Goal: Check status

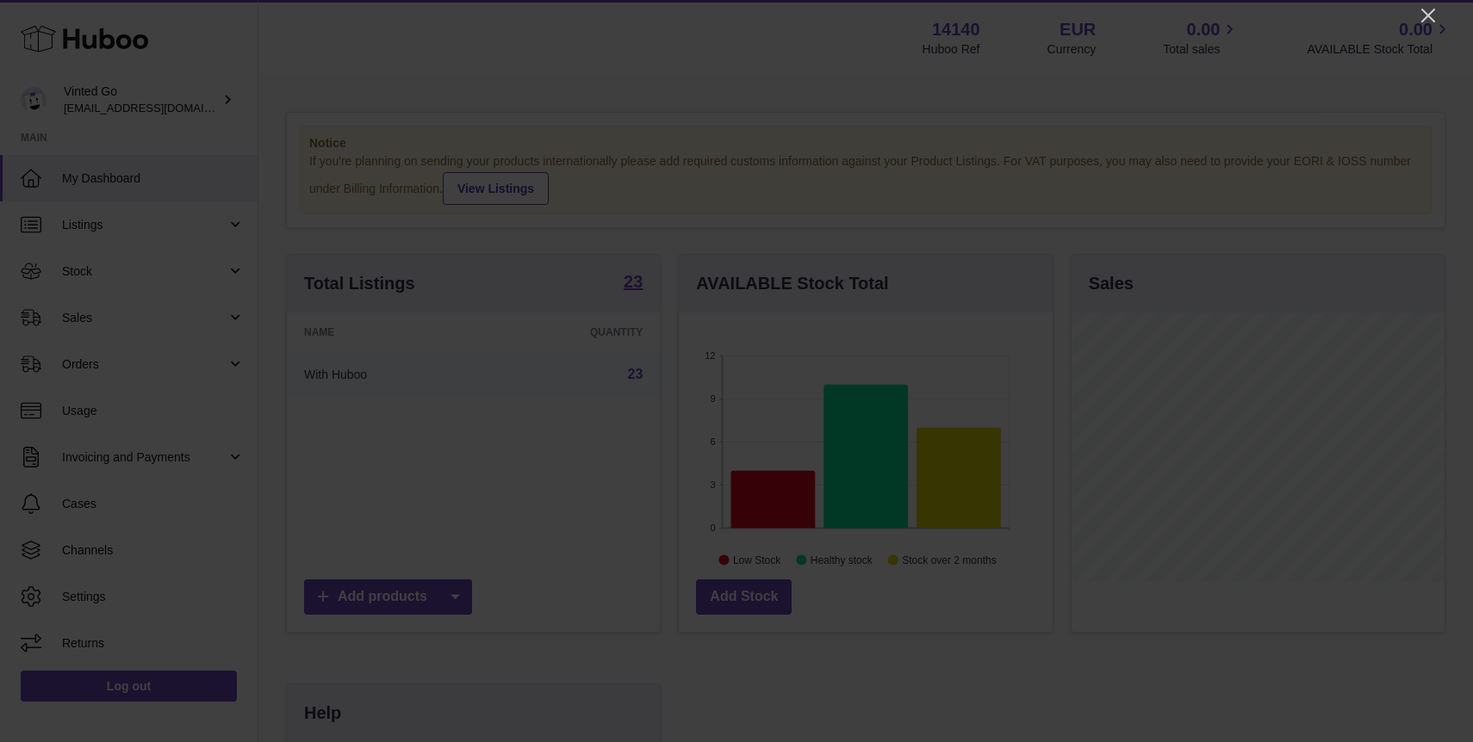
scroll to position [269, 373]
click at [1436, 9] on icon "Close" at bounding box center [1428, 15] width 21 height 21
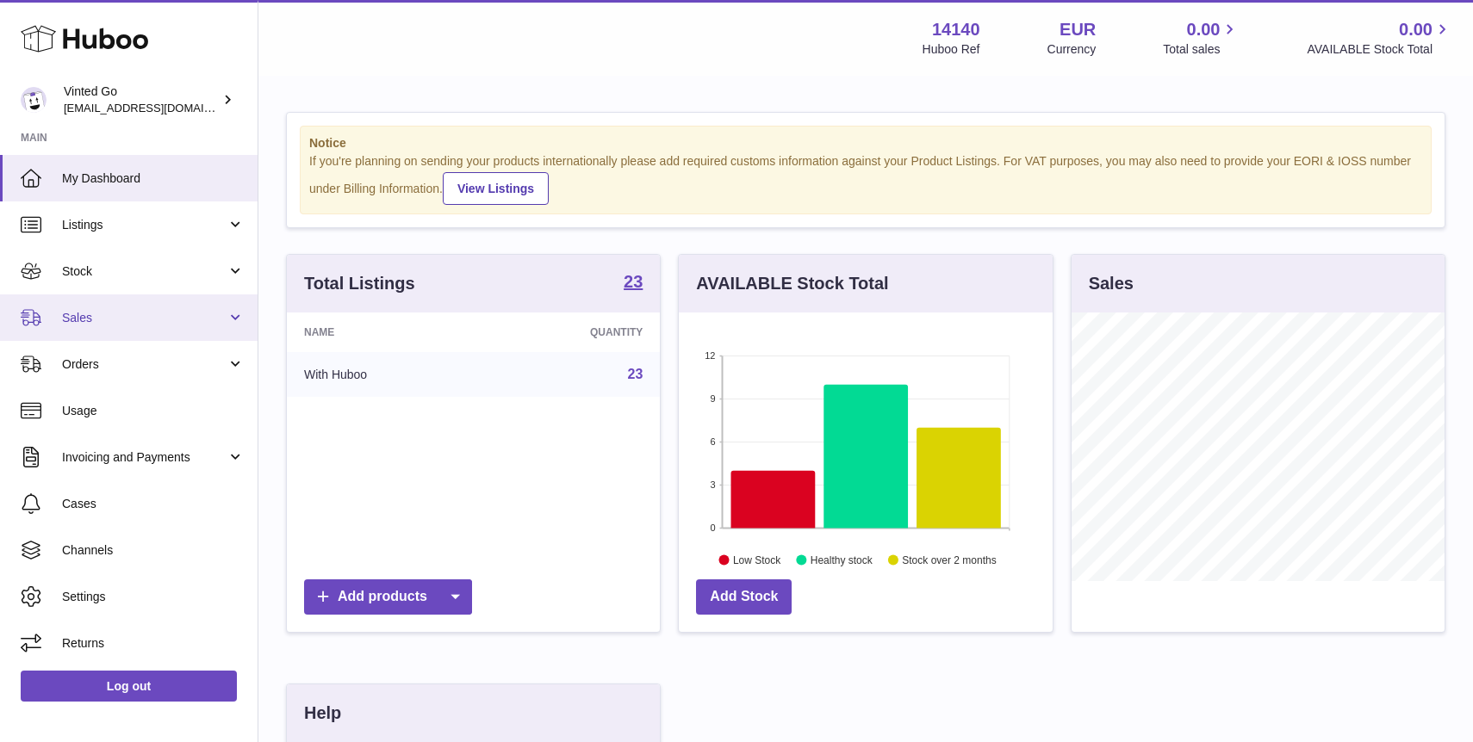
click at [141, 316] on span "Sales" at bounding box center [144, 318] width 165 height 16
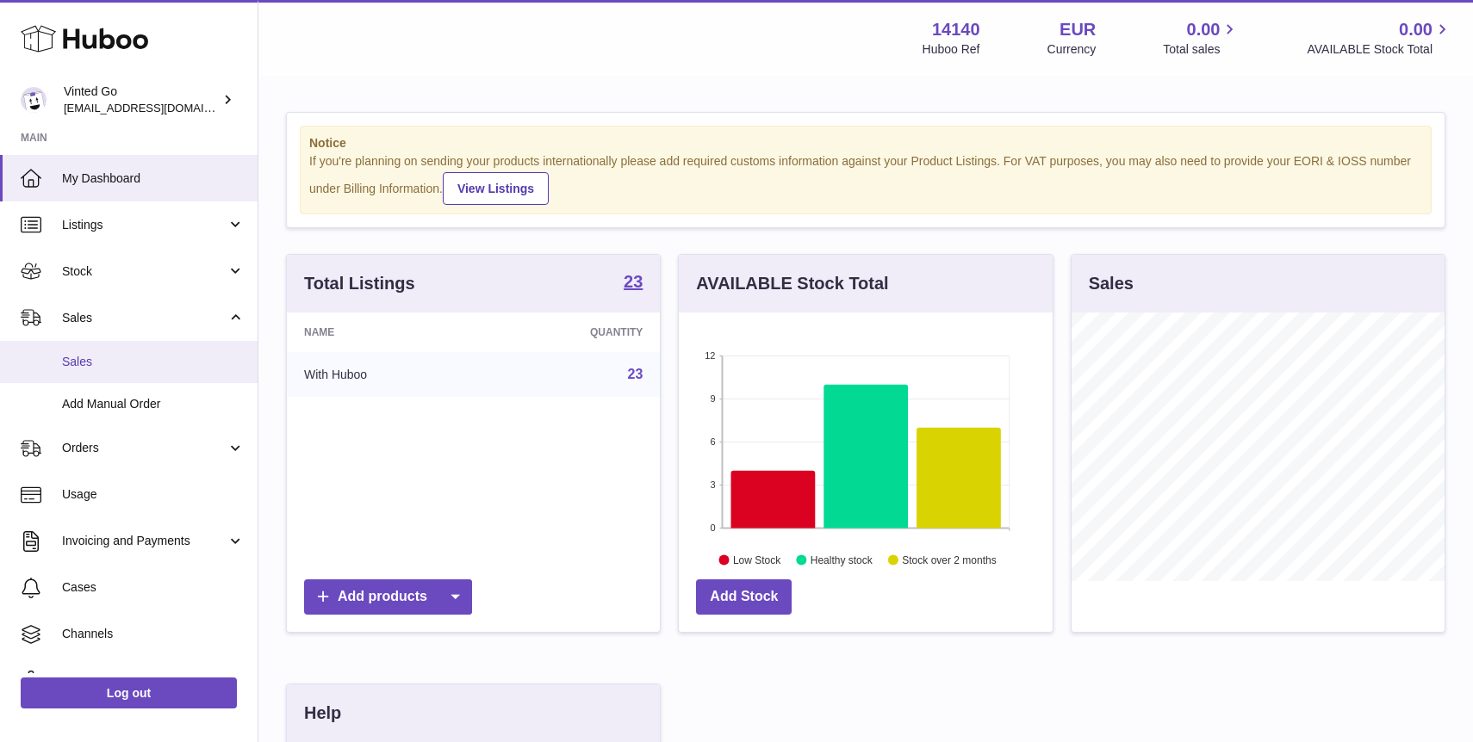
click at [164, 365] on span "Sales" at bounding box center [153, 362] width 183 height 16
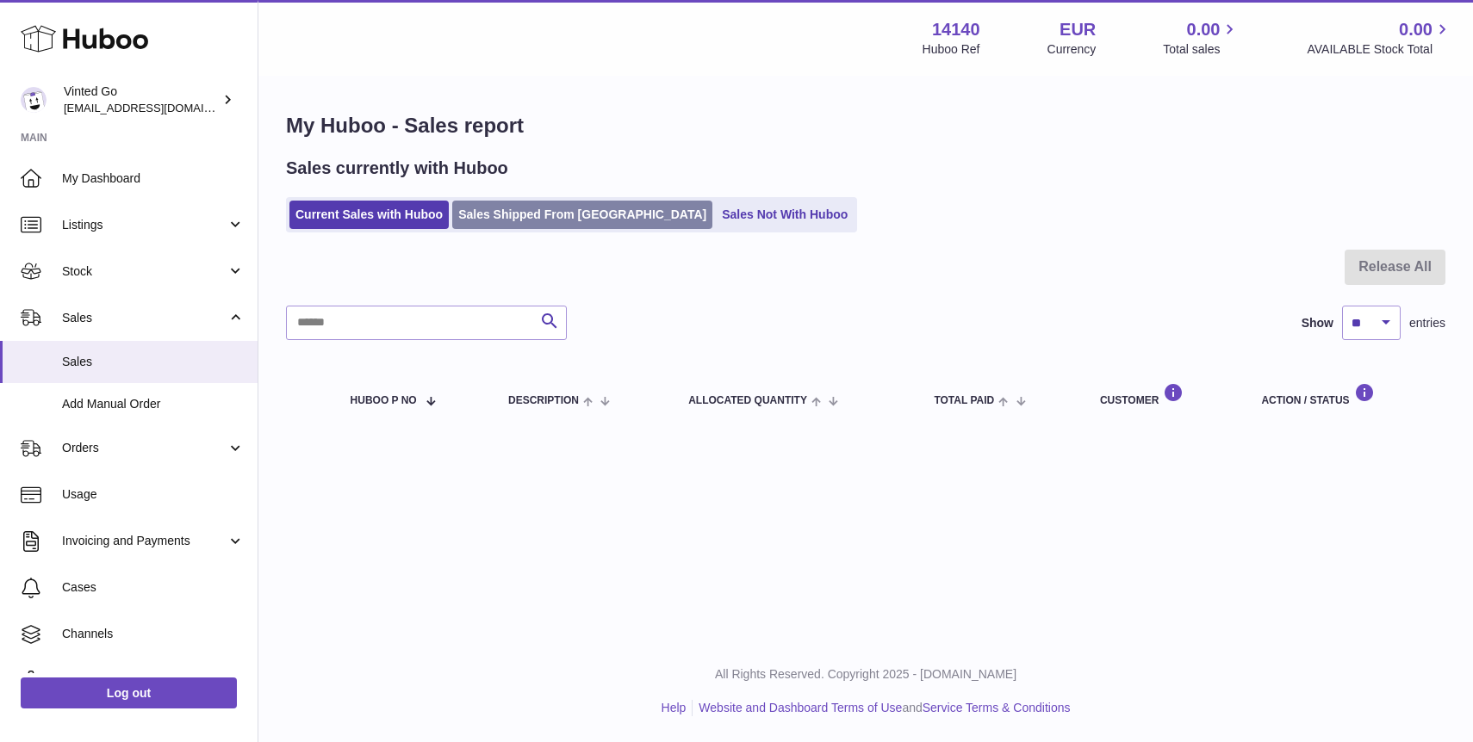
click at [580, 215] on link "Sales Shipped From [GEOGRAPHIC_DATA]" at bounding box center [582, 215] width 260 height 28
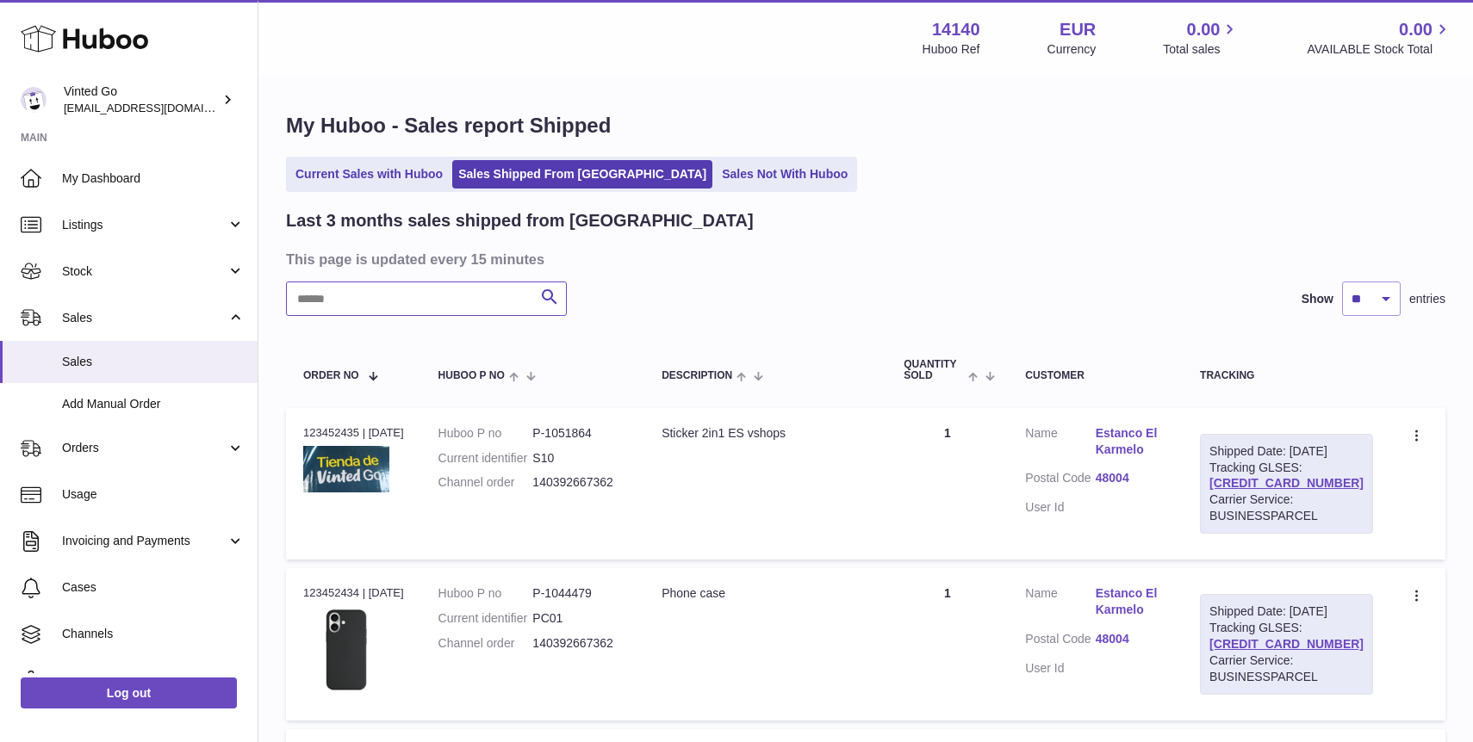
click at [466, 301] on input "text" at bounding box center [426, 299] width 281 height 34
paste input "**********"
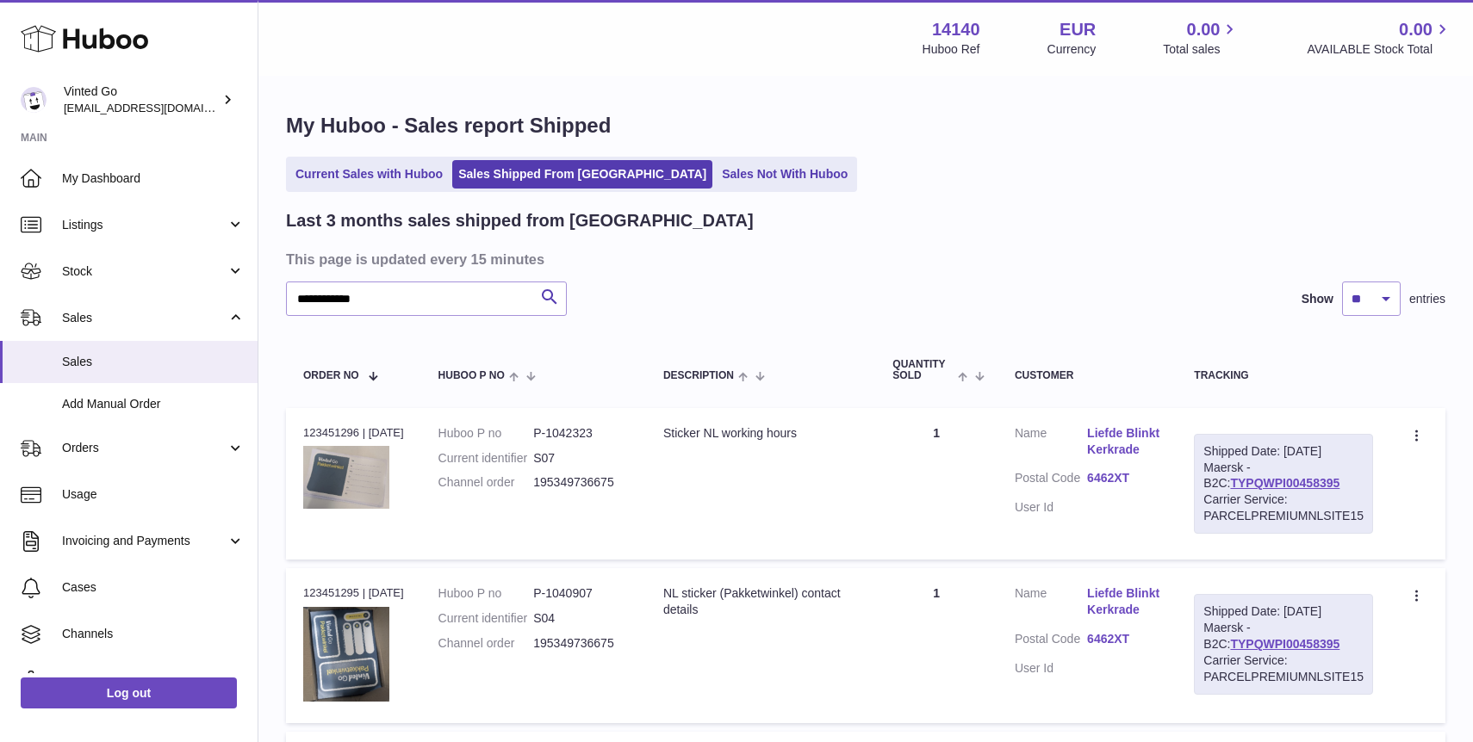
click at [1305, 483] on link "TYPQWPI00458395" at bounding box center [1284, 483] width 109 height 14
click at [411, 295] on input "**********" at bounding box center [426, 299] width 281 height 34
paste input "text"
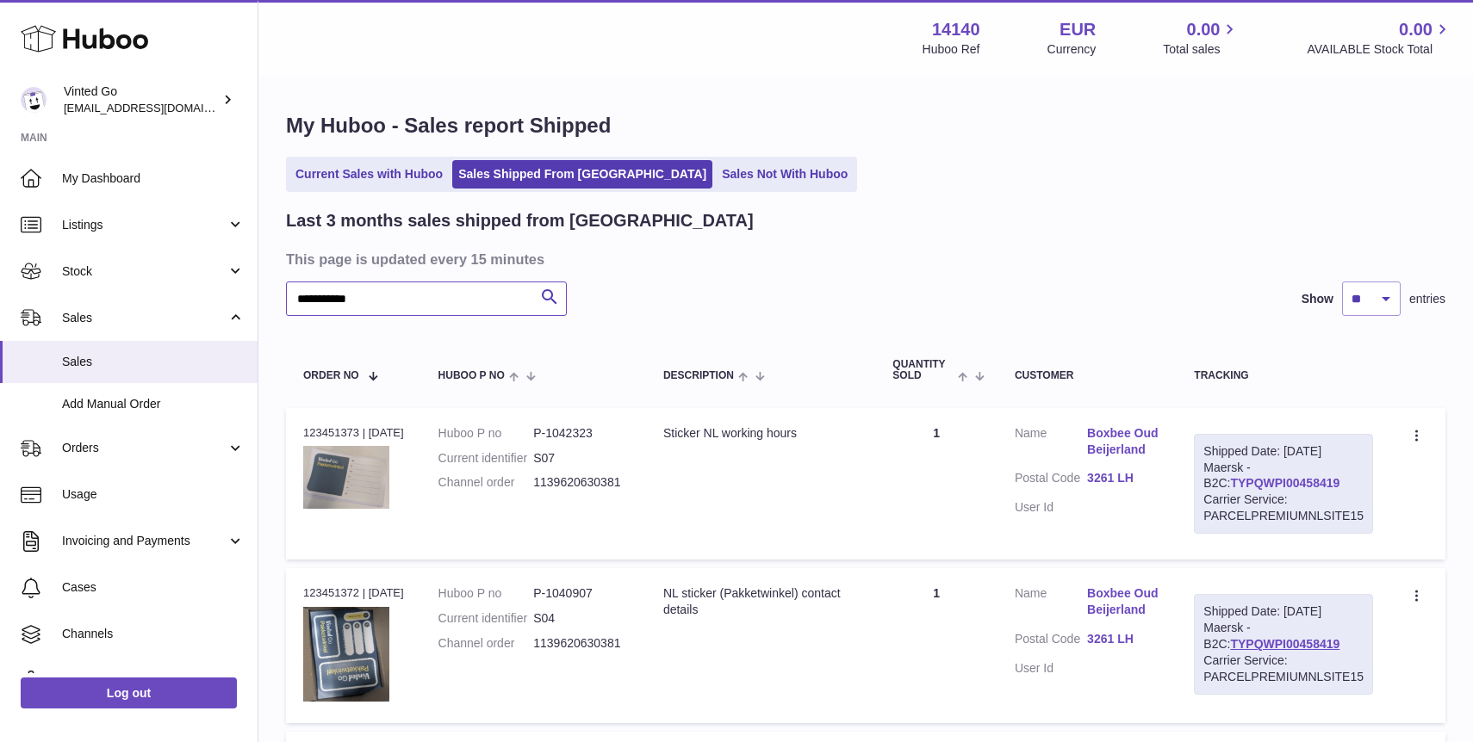
type input "**********"
click at [1286, 486] on link "TYPQWPI00458419" at bounding box center [1284, 483] width 109 height 14
click at [153, 275] on span "Stock" at bounding box center [144, 272] width 165 height 16
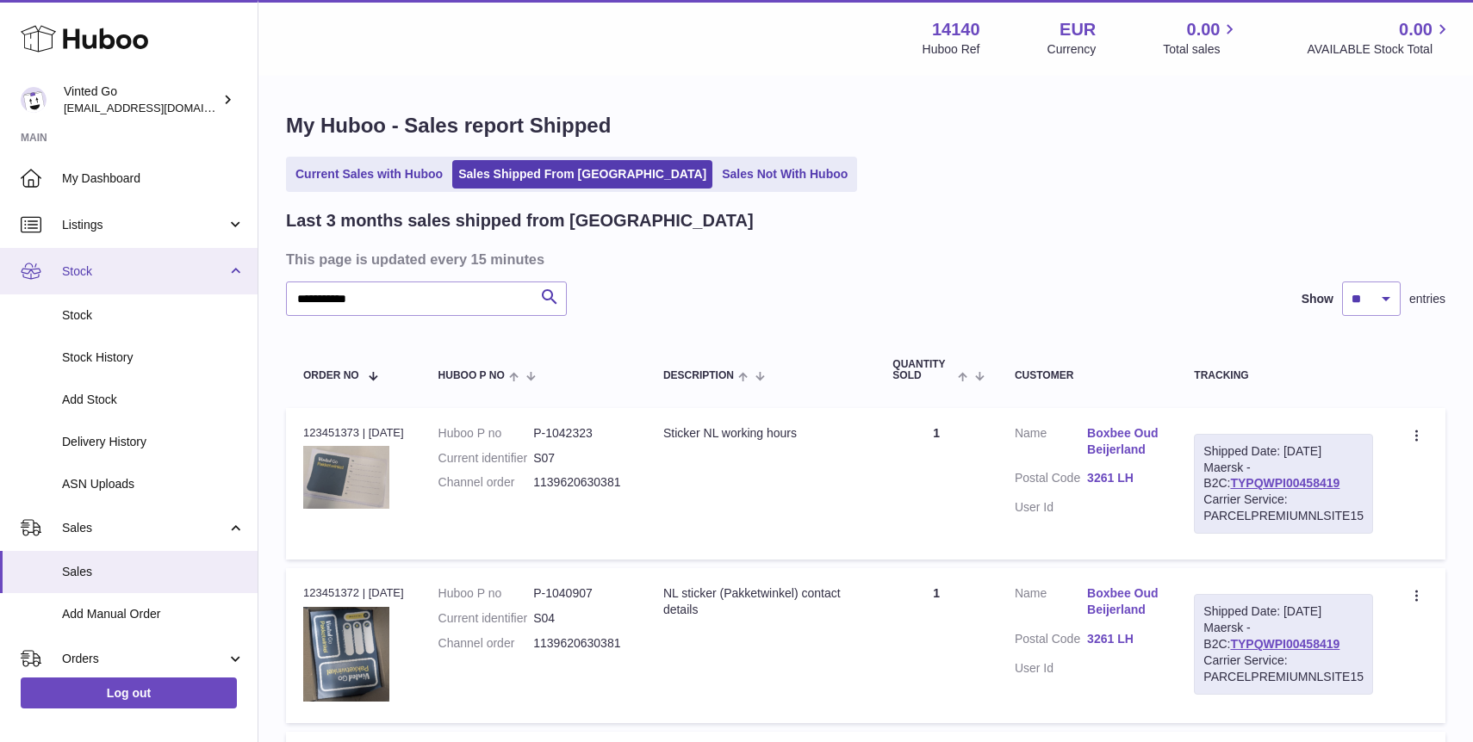
click at [153, 275] on span "Stock" at bounding box center [144, 272] width 165 height 16
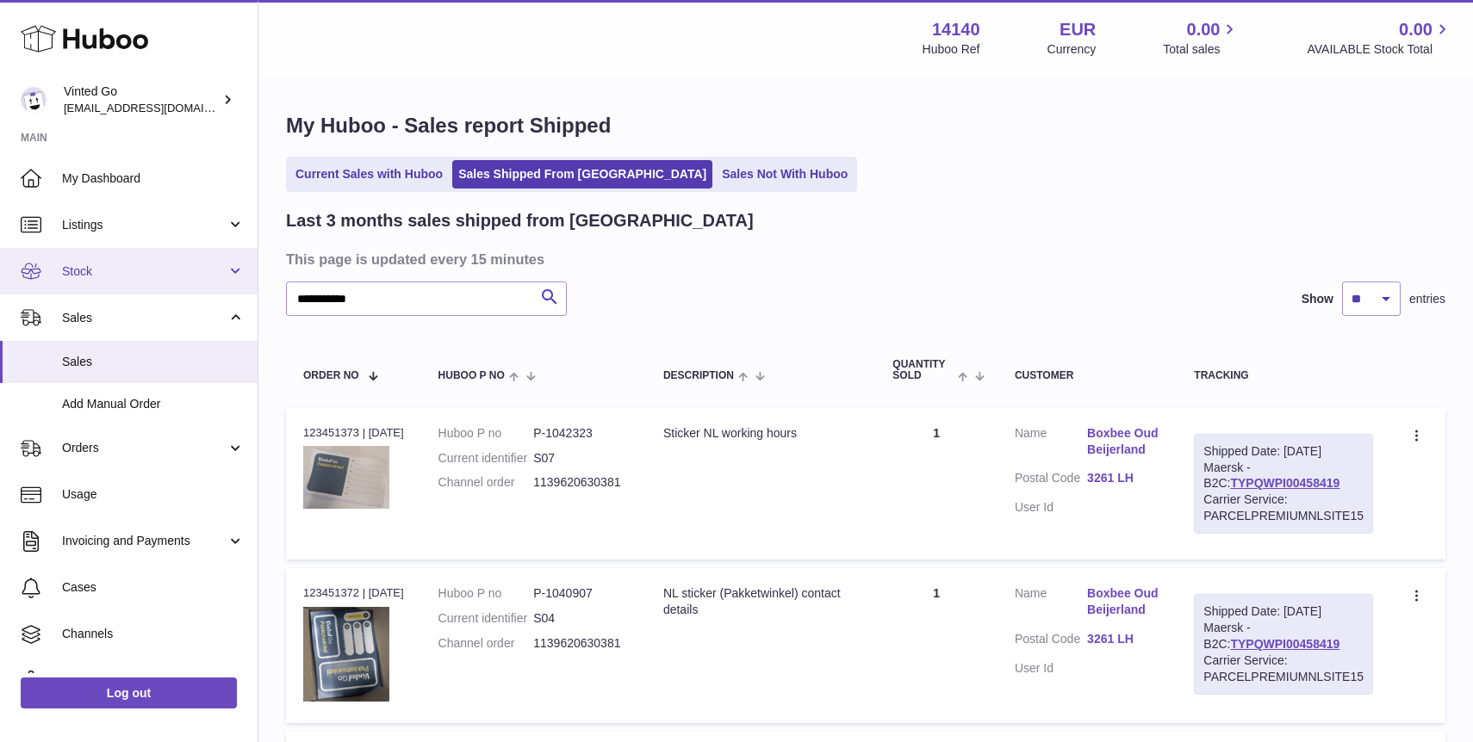
click at [153, 275] on span "Stock" at bounding box center [144, 272] width 165 height 16
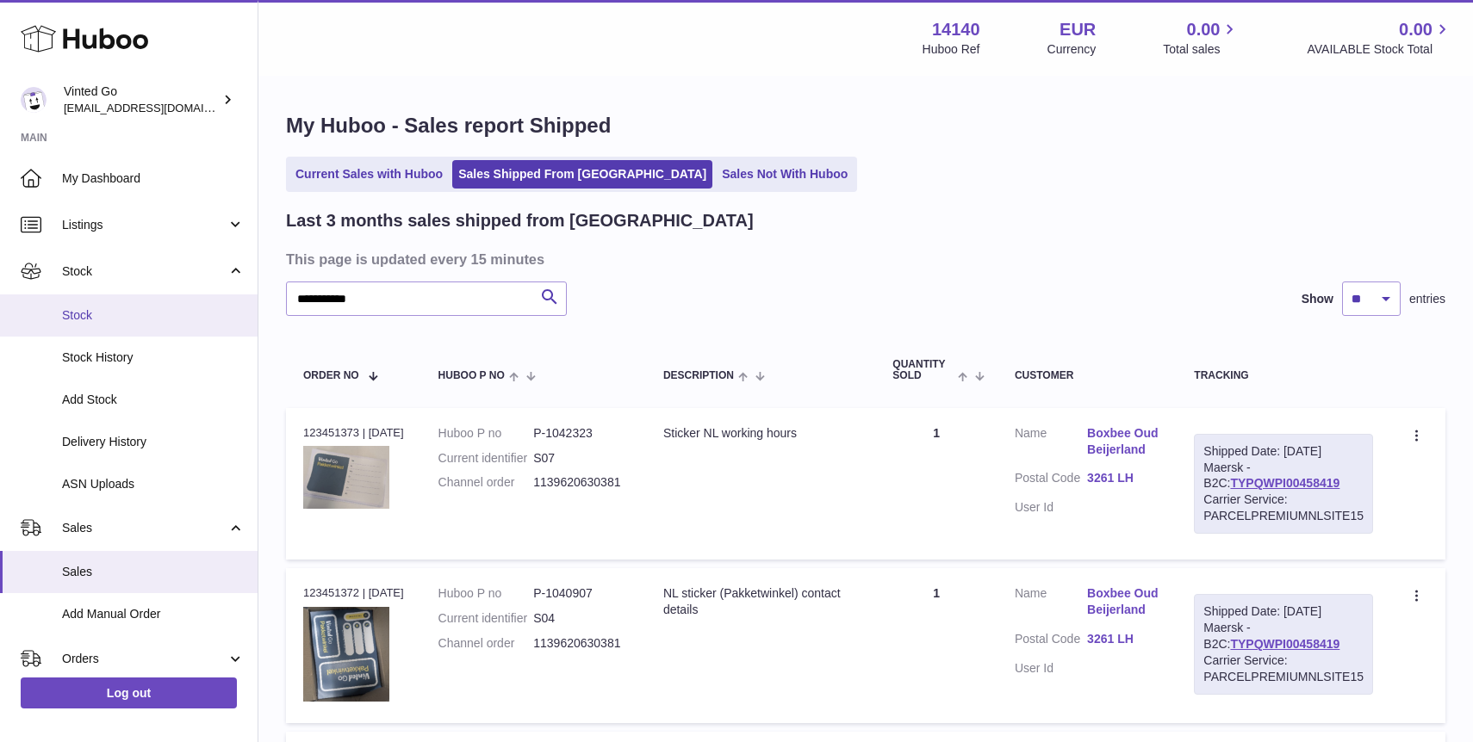
click at [153, 320] on span "Stock" at bounding box center [153, 315] width 183 height 16
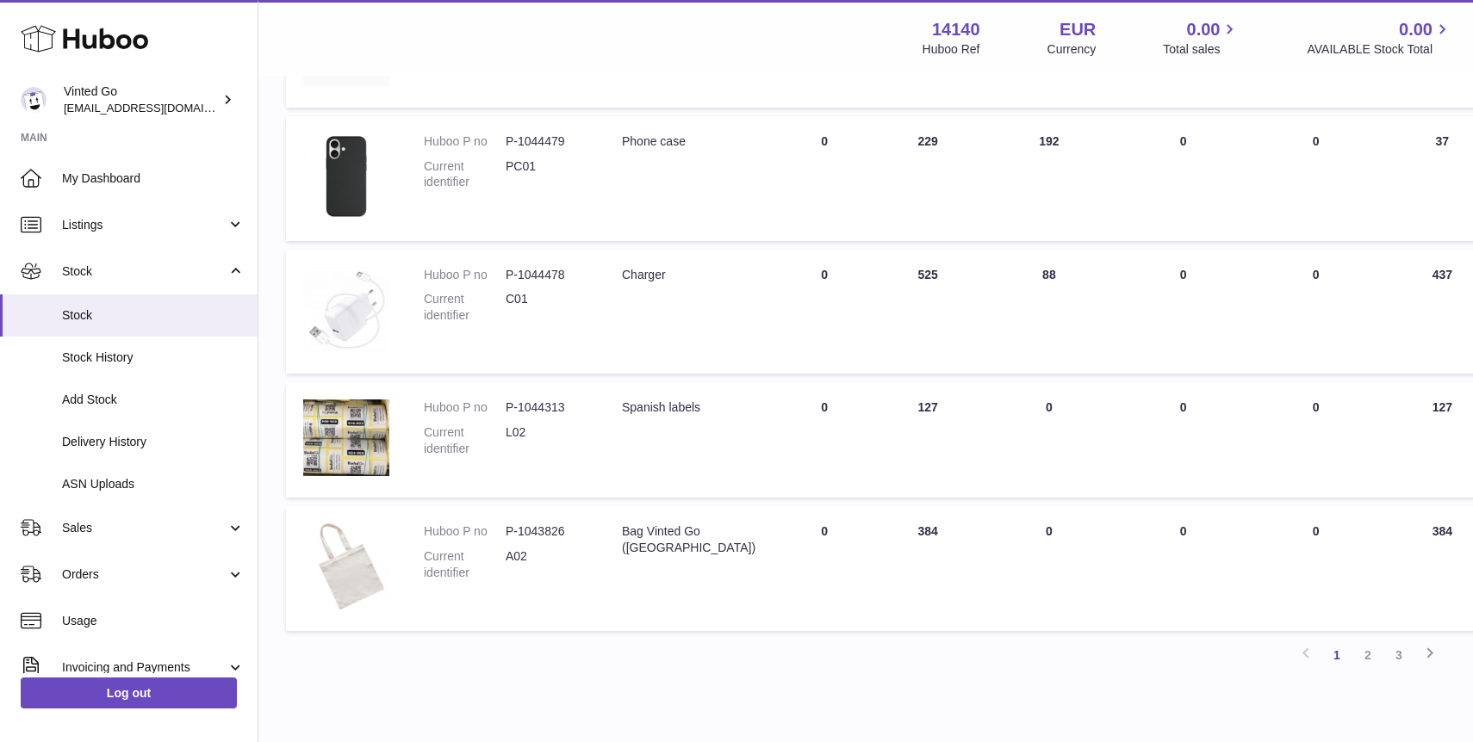
scroll to position [965, 0]
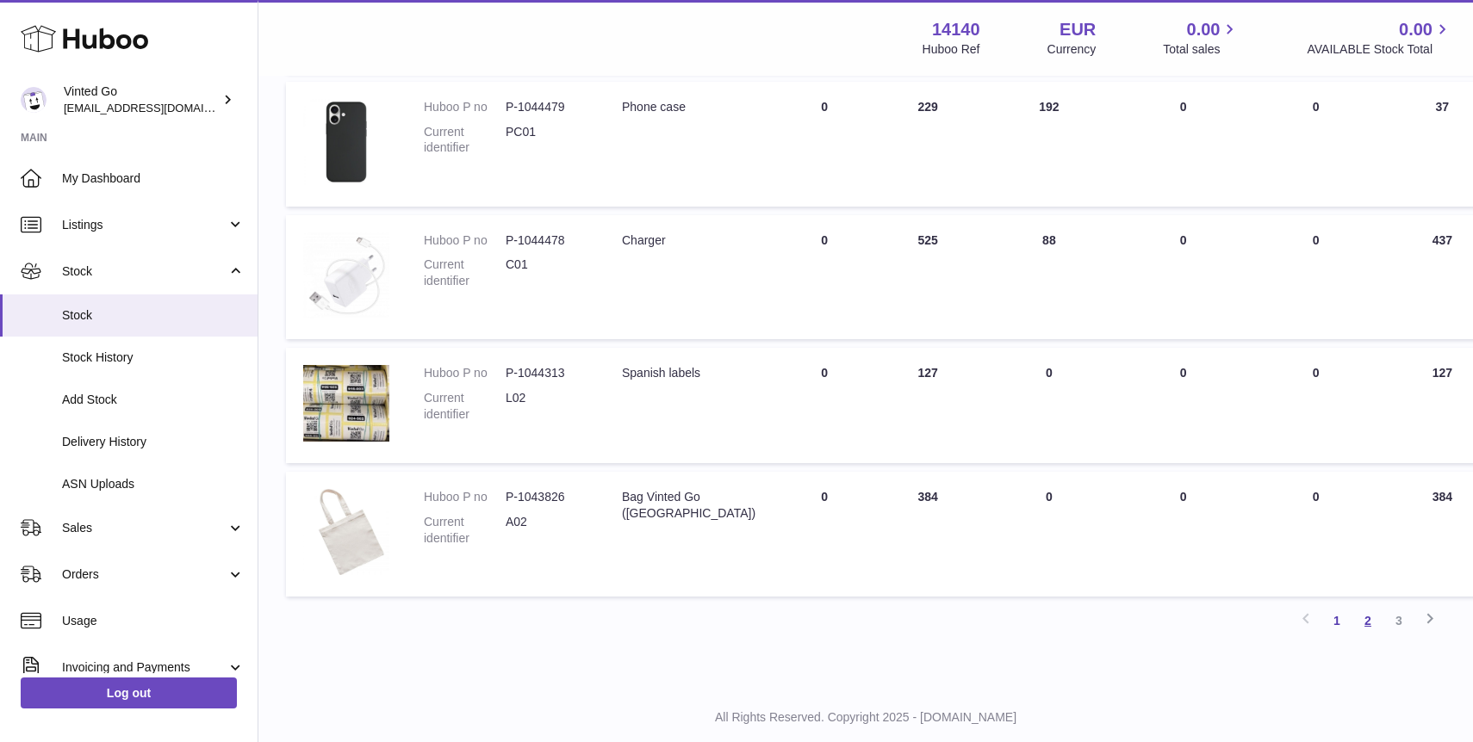
click at [1369, 624] on link "2" at bounding box center [1367, 620] width 31 height 31
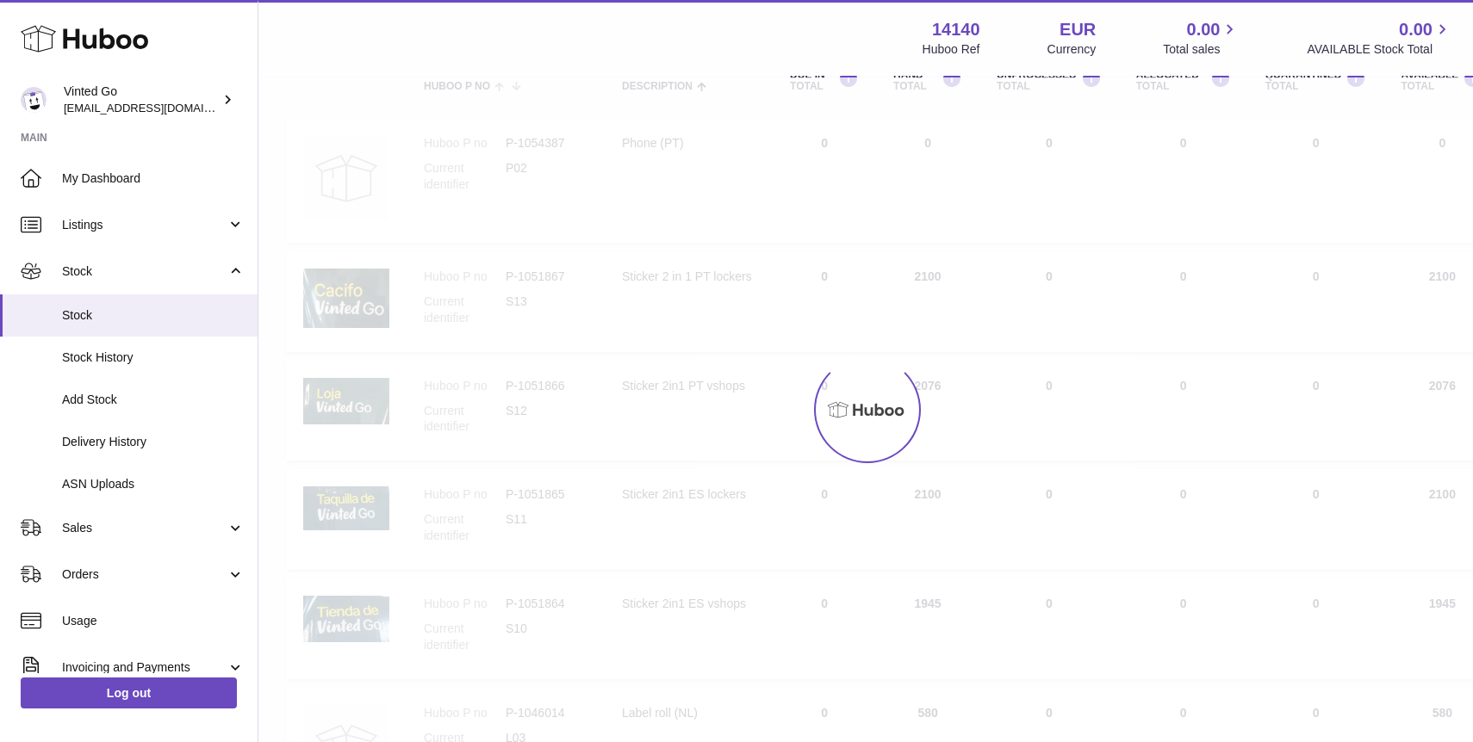
scroll to position [78, 0]
